Goal: Information Seeking & Learning: Check status

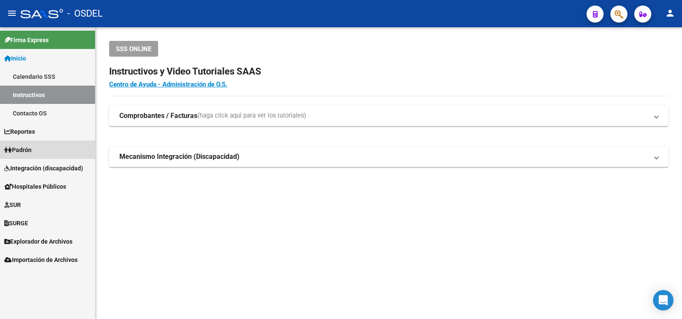
click at [24, 146] on span "Padrón" at bounding box center [17, 149] width 27 height 9
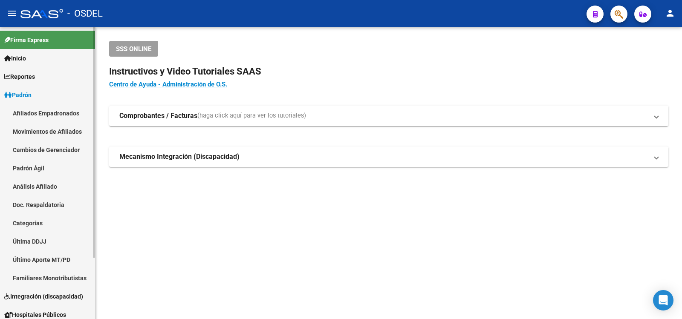
drag, startPoint x: 40, startPoint y: 185, endPoint x: 44, endPoint y: 181, distance: 5.7
click at [40, 185] on link "Análisis Afiliado" at bounding box center [47, 186] width 95 height 18
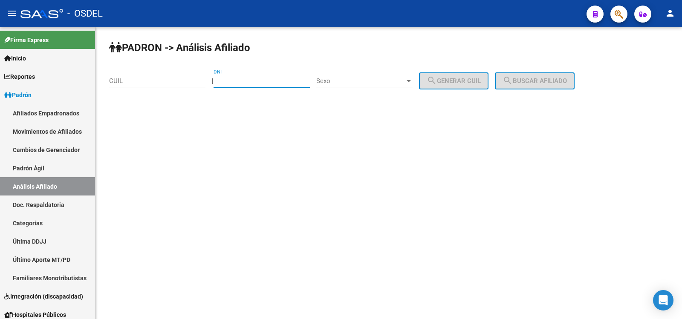
click at [247, 79] on input "DNI" at bounding box center [262, 81] width 96 height 8
type input "27146045"
click at [413, 78] on div at bounding box center [409, 81] width 8 height 7
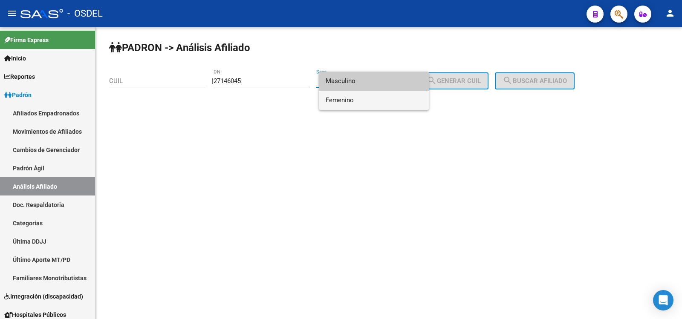
click at [346, 98] on span "Femenino" at bounding box center [374, 100] width 96 height 19
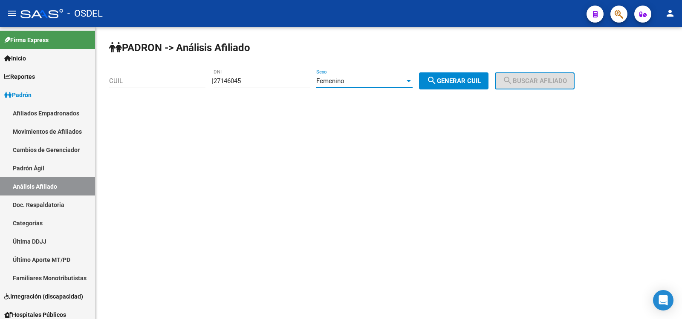
click at [478, 76] on button "search Generar CUIL" at bounding box center [454, 80] width 70 height 17
type input "27-27146045-2"
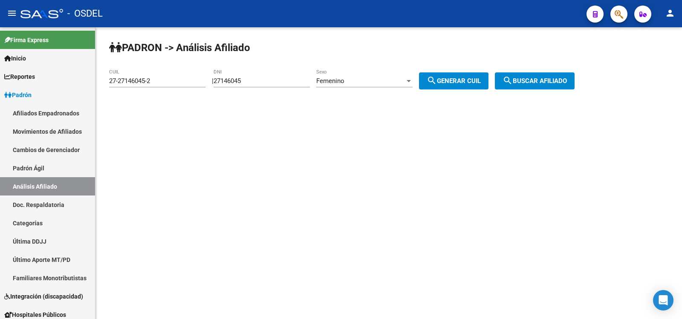
click at [549, 77] on button "search Buscar afiliado" at bounding box center [535, 80] width 80 height 17
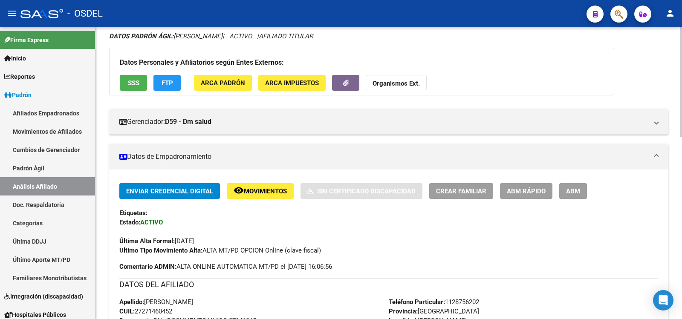
scroll to position [43, 0]
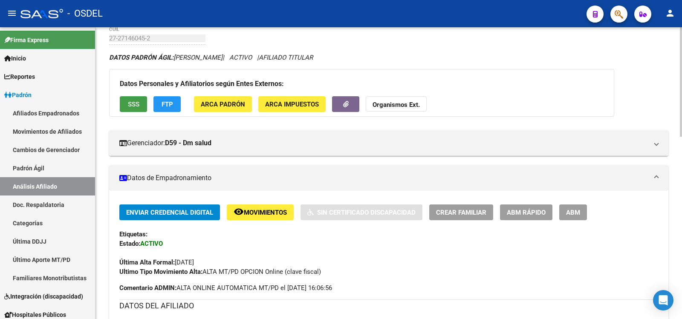
click at [135, 101] on span "SSS" at bounding box center [134, 105] width 12 height 8
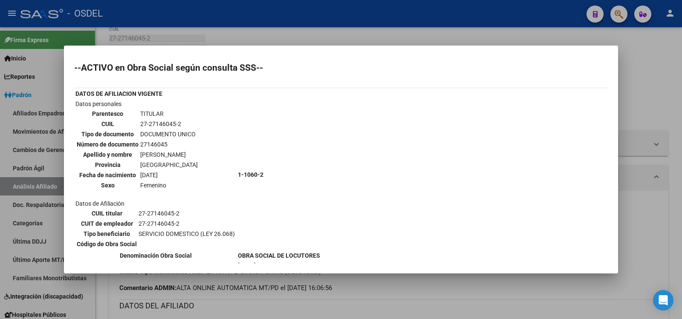
click at [514, 11] on div at bounding box center [341, 159] width 682 height 319
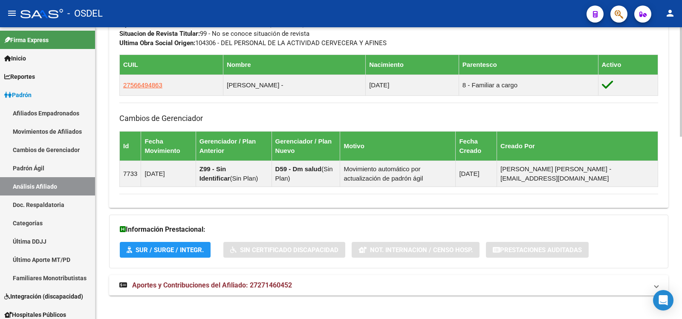
scroll to position [487, 0]
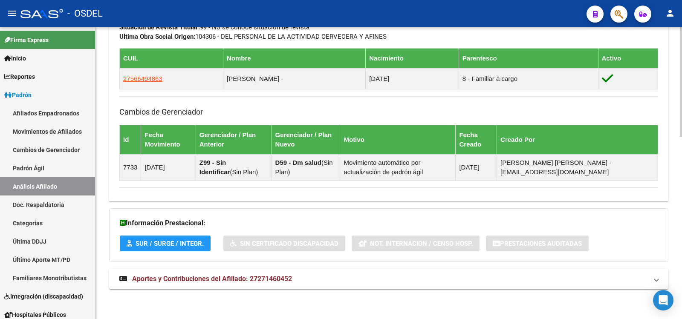
click at [185, 275] on span "Aportes y Contribuciones del Afiliado: 27271460452" at bounding box center [212, 279] width 160 height 8
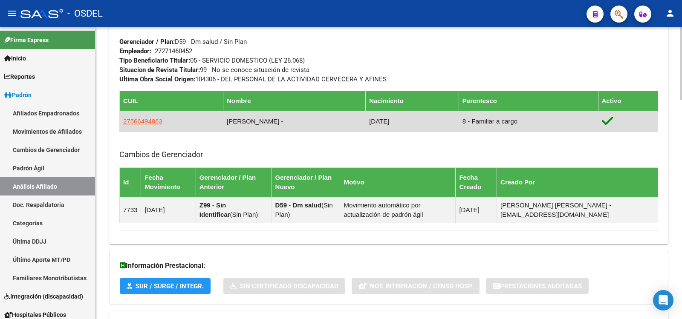
scroll to position [402, 0]
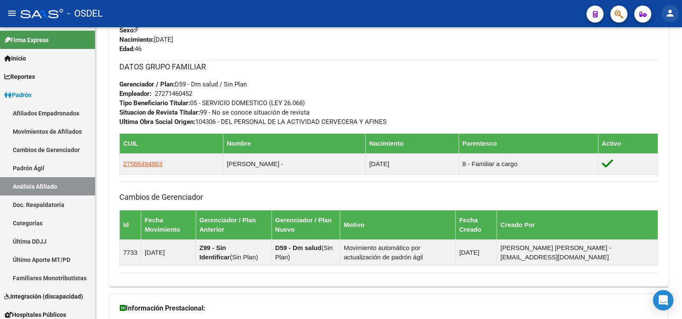
click at [671, 12] on mat-icon "person" at bounding box center [670, 13] width 10 height 10
click at [659, 55] on button "exit_to_app Salir" at bounding box center [653, 56] width 52 height 20
